Goal: Find specific page/section: Find specific page/section

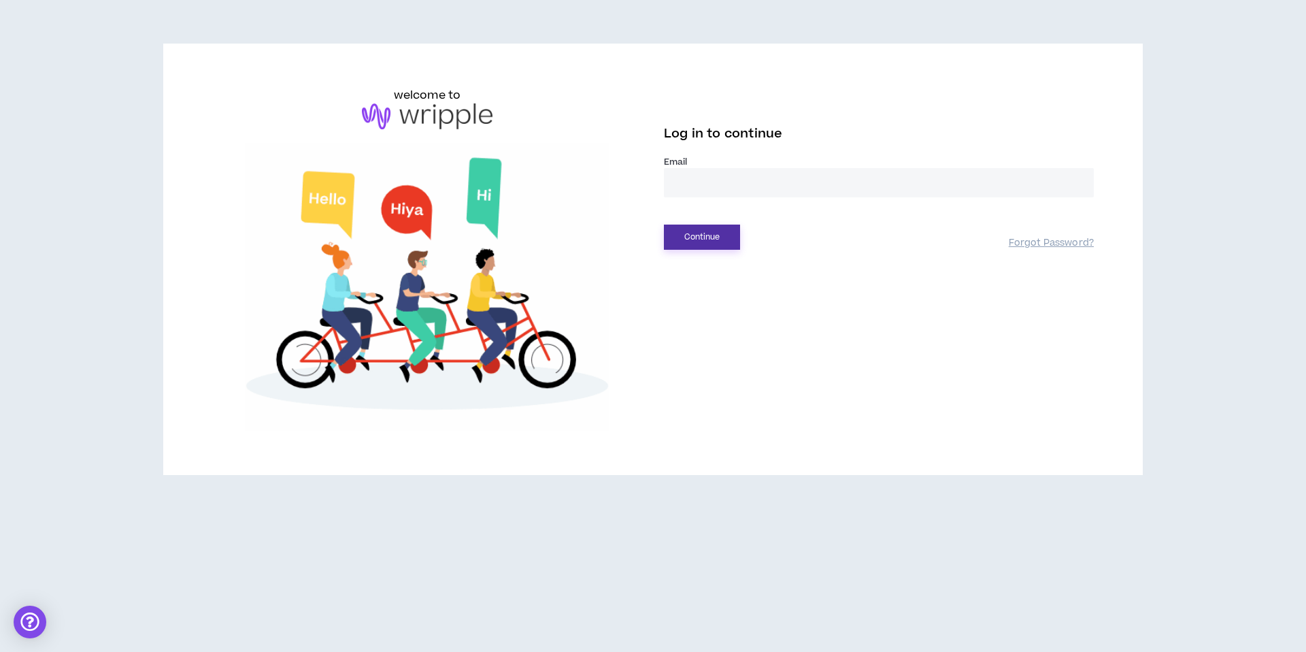
click at [721, 236] on button "Continue" at bounding box center [702, 236] width 76 height 25
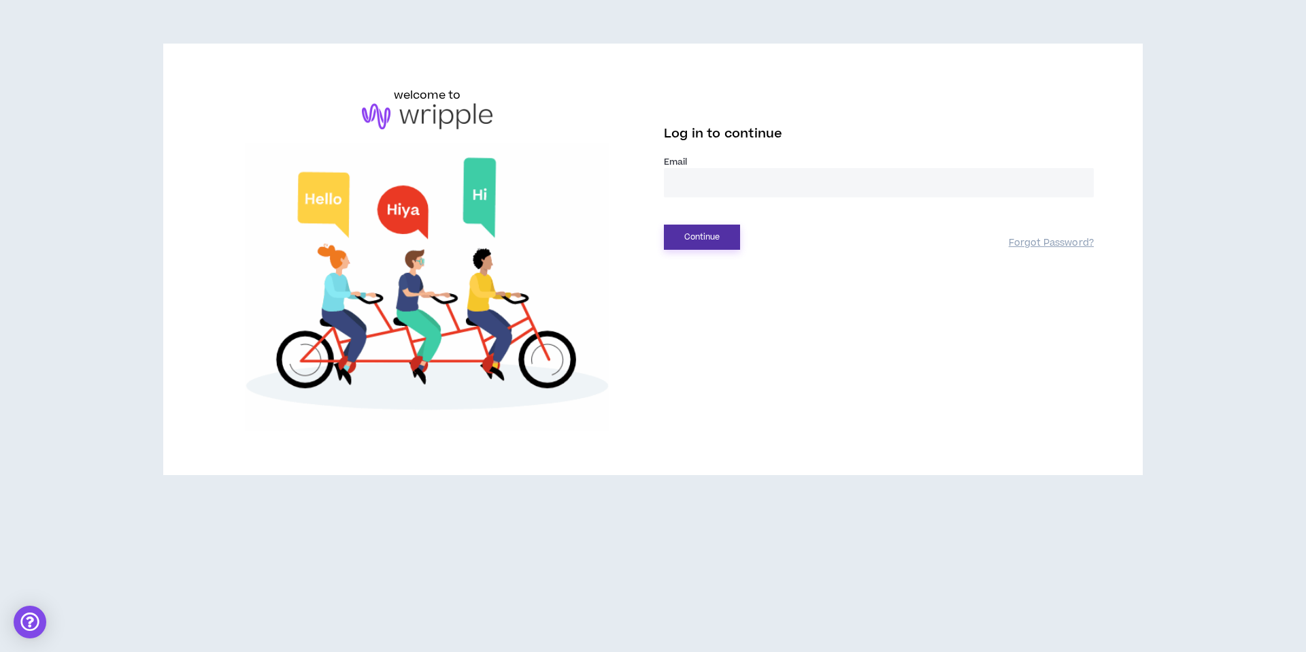
type input "**********"
click at [710, 236] on button "Continue" at bounding box center [702, 236] width 76 height 25
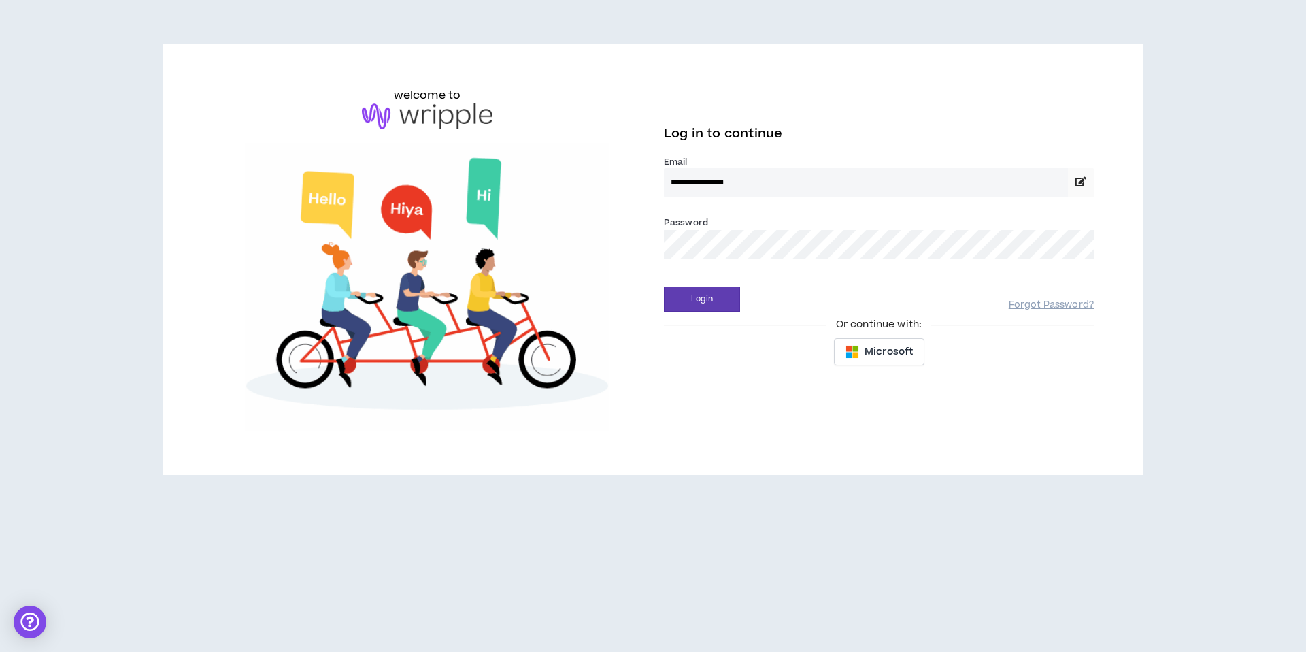
click at [702, 283] on div "Login Forgot Password?" at bounding box center [879, 294] width 430 height 35
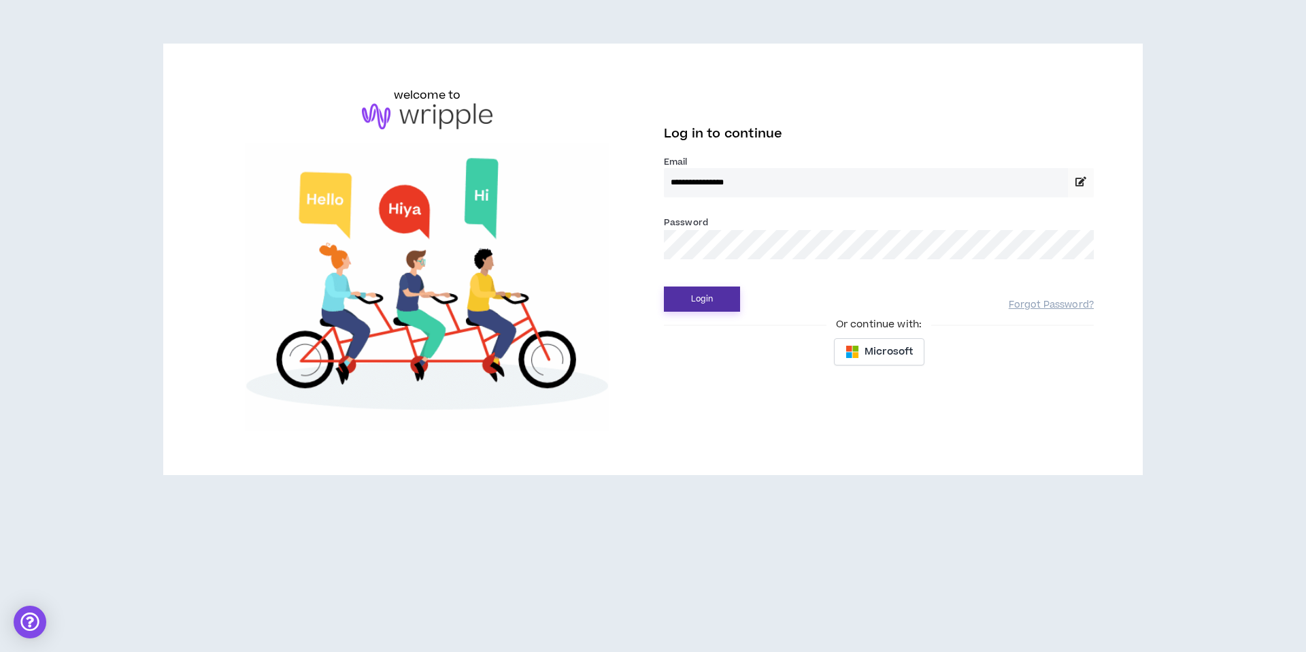
click at [703, 301] on button "Login" at bounding box center [702, 298] width 76 height 25
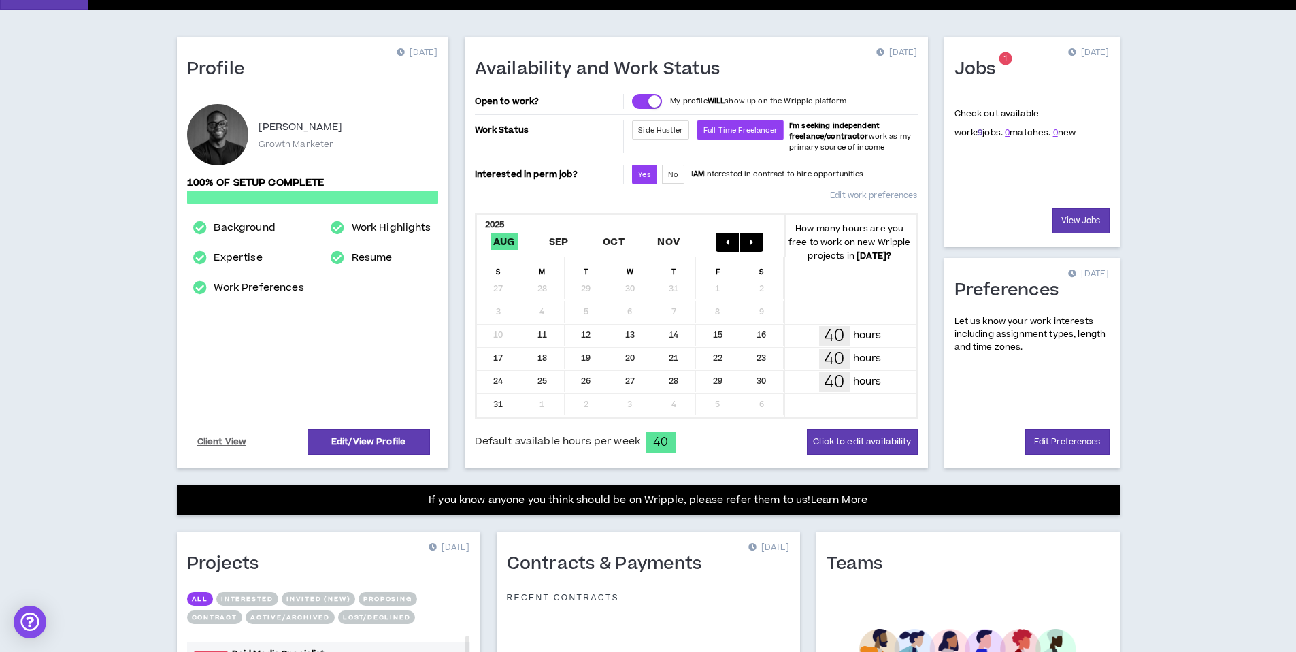
scroll to position [5, 0]
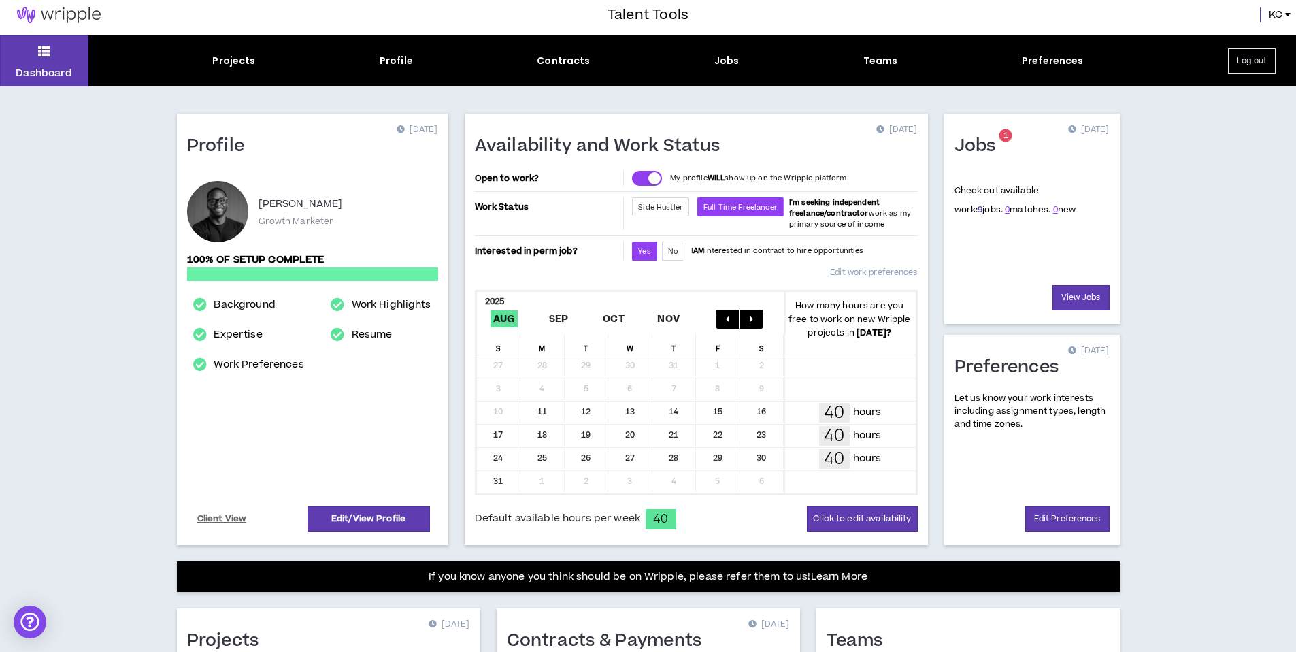
click at [977, 207] on link "9" at bounding box center [979, 209] width 5 height 12
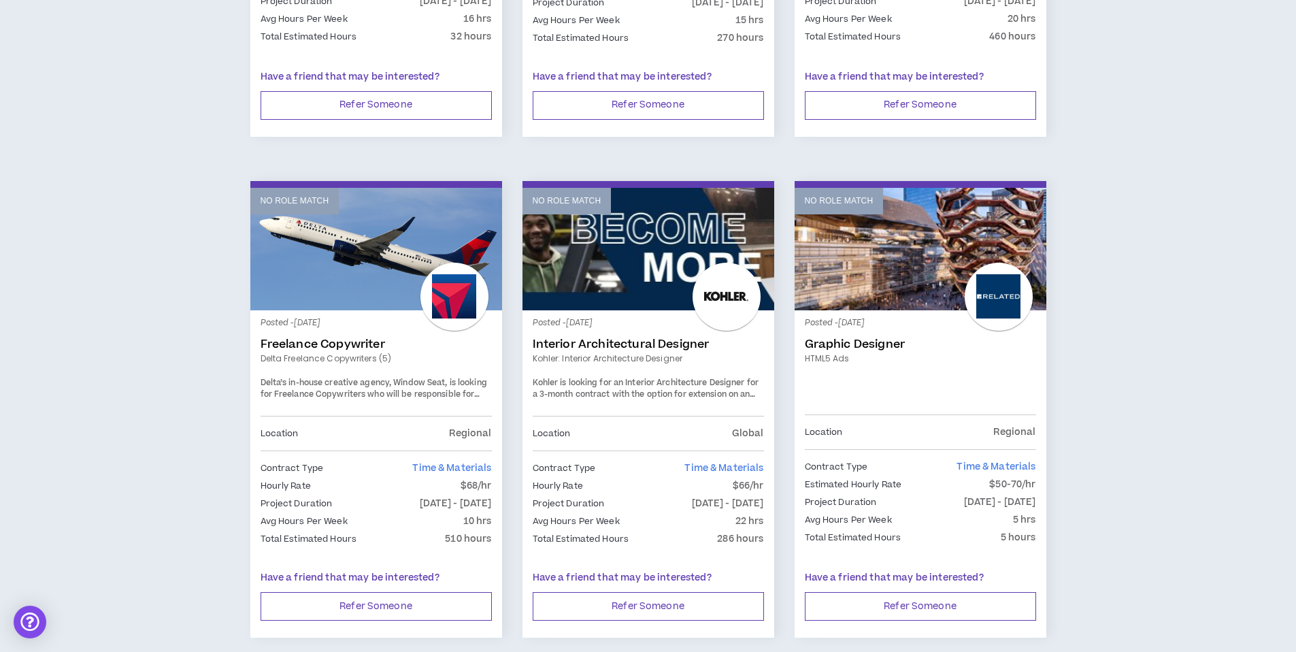
scroll to position [1064, 0]
